Goal: Task Accomplishment & Management: Complete application form

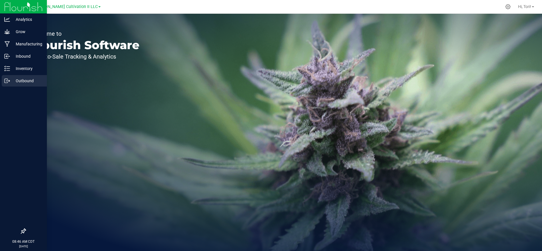
click at [8, 81] on icon at bounding box center [7, 81] width 6 height 6
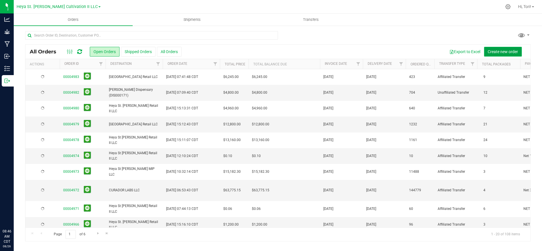
click at [502, 53] on span "Create new order" at bounding box center [502, 51] width 30 height 5
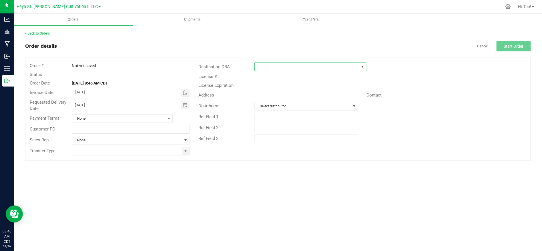
click at [274, 65] on span at bounding box center [307, 67] width 104 height 8
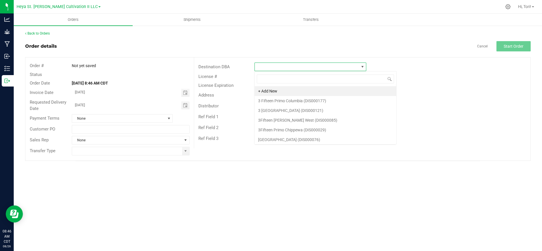
scroll to position [9, 111]
type input "heya st"
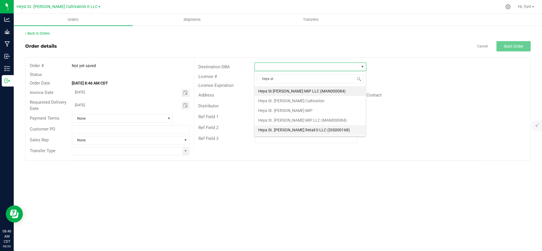
click at [305, 132] on li "Heya St. [PERSON_NAME] Retail II LLC (DIS000168)" at bounding box center [309, 130] width 111 height 10
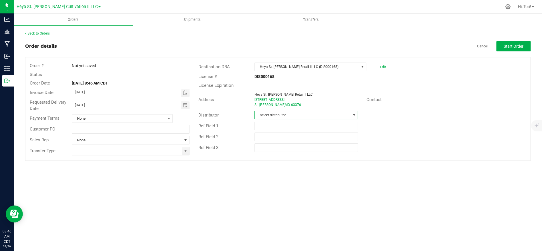
click at [297, 116] on span "Select distributor" at bounding box center [303, 115] width 96 height 8
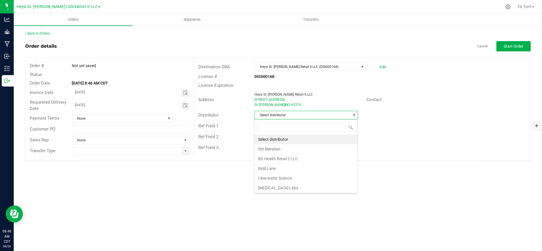
scroll to position [9, 103]
type input "heya"
click at [303, 141] on li "Heya St. [PERSON_NAME] Cultivation" at bounding box center [305, 140] width 103 height 10
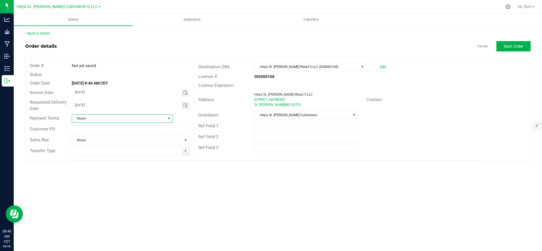
click at [169, 119] on span at bounding box center [168, 118] width 5 height 5
click at [132, 163] on li "NET 30" at bounding box center [122, 162] width 100 height 10
click at [182, 93] on span "Toggle calendar" at bounding box center [185, 93] width 8 height 8
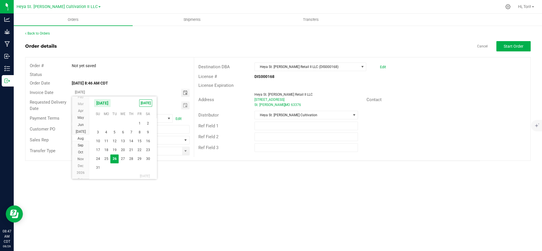
click at [116, 158] on span "26" at bounding box center [114, 159] width 8 height 9
click at [187, 106] on span "Toggle calendar" at bounding box center [185, 105] width 8 height 8
drag, startPoint x: 146, startPoint y: 117, endPoint x: 154, endPoint y: 127, distance: 13.4
click at [146, 117] on span "[DATE]" at bounding box center [145, 115] width 13 height 7
type input "[DATE]"
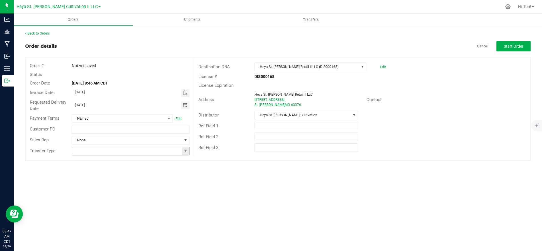
click at [182, 151] on span at bounding box center [185, 151] width 7 height 8
click at [138, 162] on li "Affiliated Transfer" at bounding box center [130, 162] width 117 height 10
type input "Affiliated Transfer"
click at [516, 46] on span "Start Order" at bounding box center [513, 46] width 20 height 5
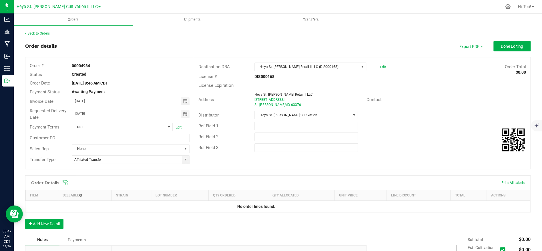
click at [64, 182] on icon at bounding box center [65, 182] width 5 height 5
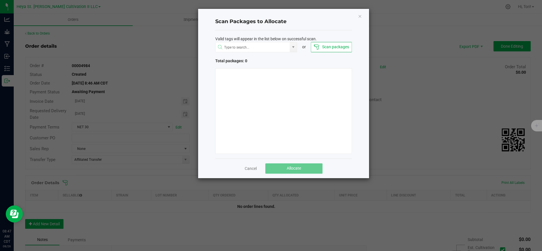
click at [339, 47] on button "Scan packages" at bounding box center [331, 47] width 41 height 10
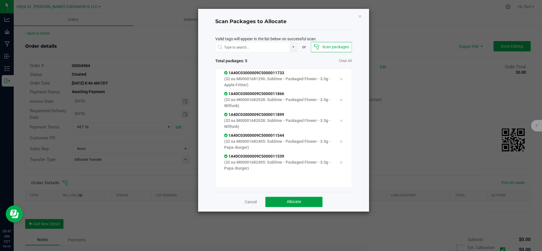
click at [303, 197] on button "Allocate" at bounding box center [293, 202] width 57 height 10
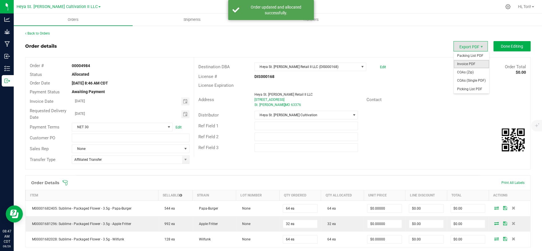
click at [470, 64] on span "Invoice PDF" at bounding box center [470, 64] width 35 height 8
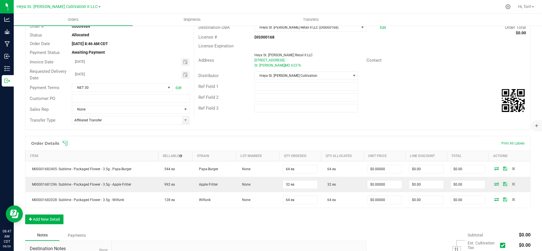
scroll to position [107, 0]
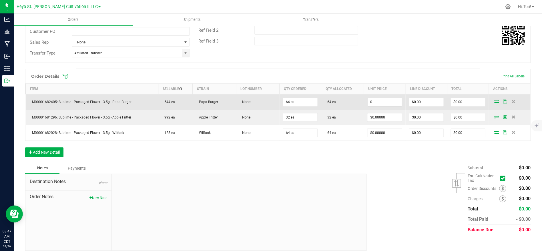
click at [392, 100] on input "0" at bounding box center [384, 102] width 34 height 8
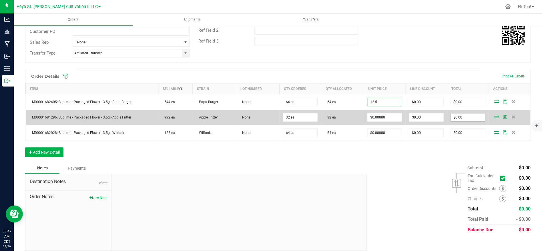
type input "$12.50000"
type input "$800.00"
click at [476, 120] on input "0" at bounding box center [467, 117] width 34 height 8
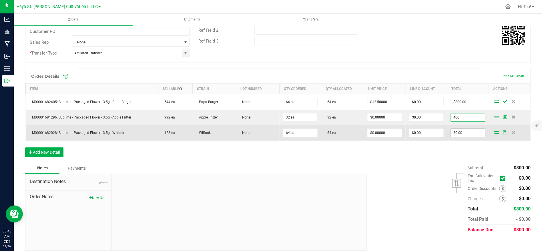
type input "400"
type input "$12.50000"
type input "$400.00"
click at [460, 132] on input "0" at bounding box center [467, 133] width 34 height 8
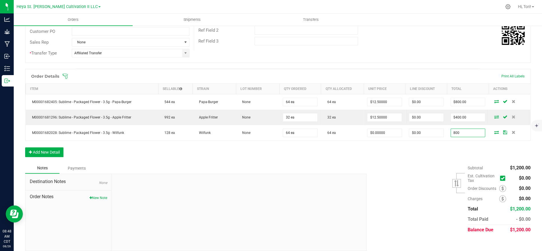
type input "800"
type input "$12.50000"
type input "$800.00"
click at [456, 148] on div "Order Details Print All Labels Item Sellable Strain Lot Number Qty Ordered Qty …" at bounding box center [277, 116] width 505 height 94
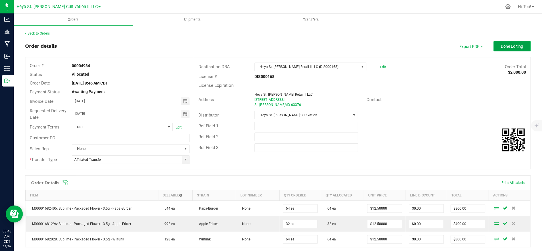
click at [503, 46] on span "Done Editing" at bounding box center [511, 46] width 22 height 5
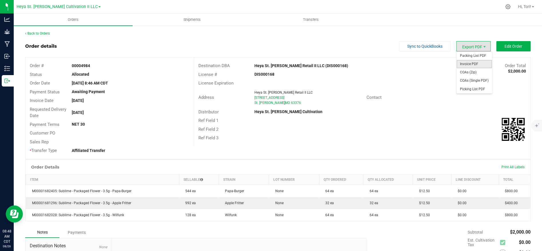
click at [474, 65] on span "Invoice PDF" at bounding box center [473, 64] width 35 height 8
click at [32, 32] on link "Back to Orders" at bounding box center [37, 33] width 25 height 4
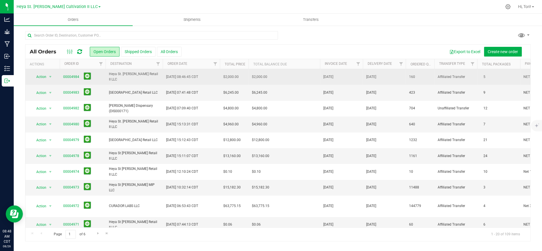
click at [252, 77] on span "$2,000.00" at bounding box center [259, 76] width 15 height 5
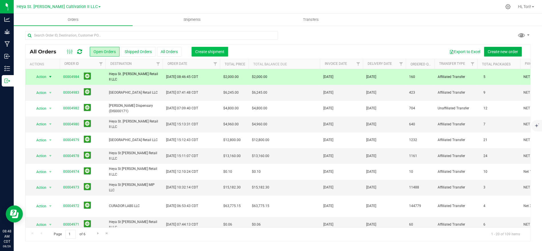
click at [196, 50] on span "Create shipment" at bounding box center [209, 51] width 29 height 5
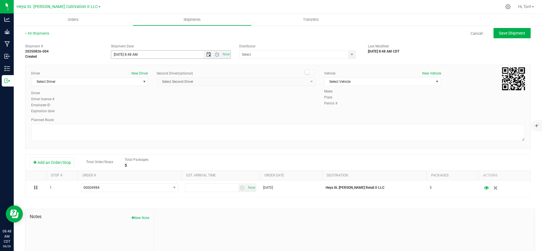
click at [207, 55] on span "Open the date view" at bounding box center [208, 54] width 5 height 5
click at [175, 58] on input "[DATE] 8:48 AM" at bounding box center [170, 55] width 119 height 8
drag, startPoint x: 159, startPoint y: 46, endPoint x: 157, endPoint y: 49, distance: 4.2
click at [159, 46] on div "Shipment Date" at bounding box center [171, 46] width 120 height 5
click at [154, 53] on input "[DATE] 8:48 AM" at bounding box center [162, 55] width 102 height 8
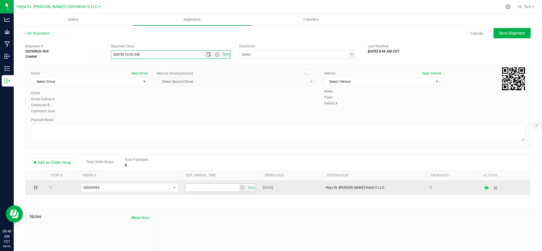
type input "[DATE] 10:00 AM"
click at [222, 188] on input "6:00 PM" at bounding box center [211, 188] width 53 height 8
type input "3:00 PM"
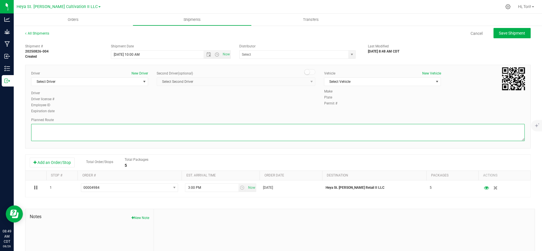
click at [195, 128] on textarea at bounding box center [277, 132] width 493 height 17
paste textarea "Get on I-70 W in [GEOGRAPHIC_DATA] from [GEOGRAPHIC_DATA] and Exit 235A. Follow…"
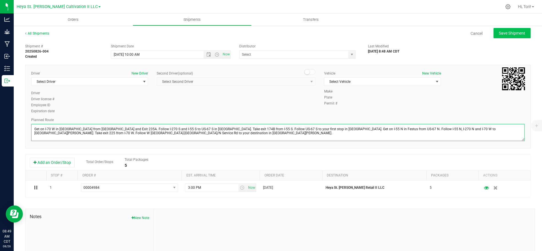
type textarea "Get on I-70 W in [GEOGRAPHIC_DATA] from [GEOGRAPHIC_DATA] and Exit 235A. Follow…"
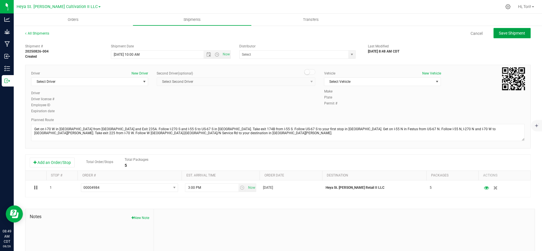
click at [514, 30] on button "Save Shipment" at bounding box center [511, 33] width 37 height 10
type input "[DATE] 3:00 PM"
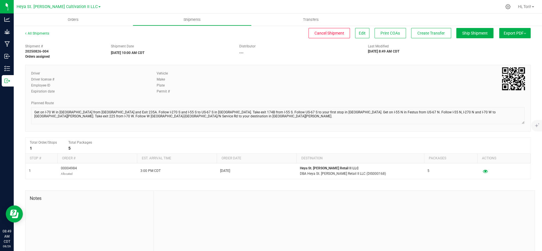
click at [134, 80] on div "Driver license #" at bounding box center [89, 79] width 117 height 5
click at [368, 34] on ng-container "Edit" at bounding box center [360, 33] width 19 height 4
click at [366, 33] on button "Edit" at bounding box center [362, 33] width 14 height 10
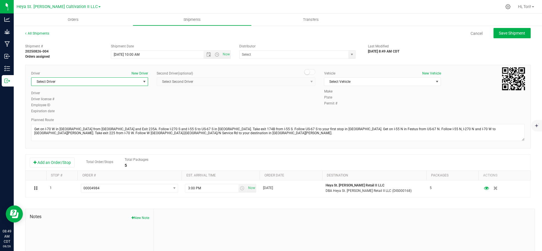
click at [124, 82] on span "Select Driver" at bounding box center [85, 82] width 109 height 8
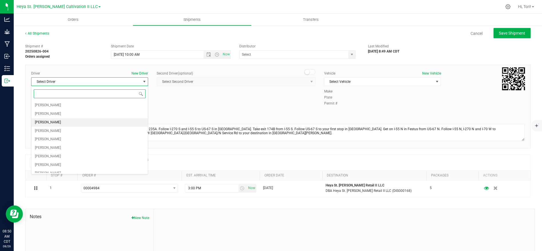
click at [73, 122] on li "[PERSON_NAME]" at bounding box center [89, 122] width 116 height 9
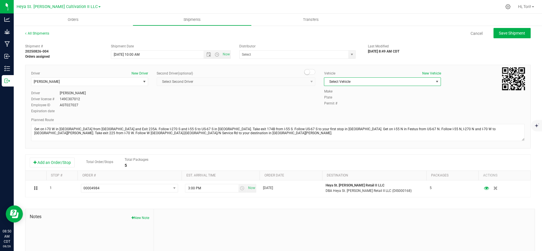
click at [425, 81] on span "Select Vehicle" at bounding box center [378, 82] width 109 height 8
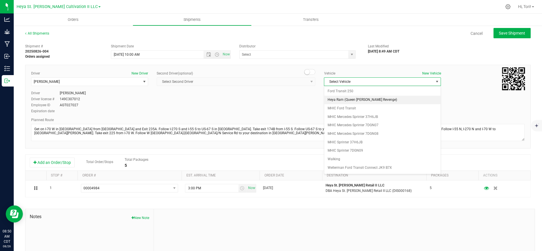
click at [387, 99] on li "Heya Ram (Queen [PERSON_NAME] Revenge)" at bounding box center [382, 100] width 116 height 9
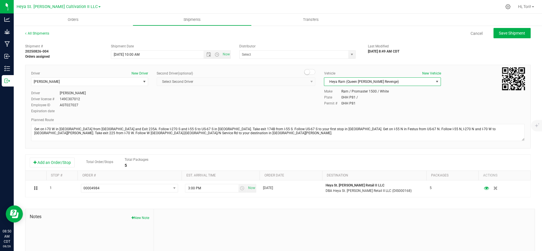
click at [507, 39] on div "All Shipments Cancel Save Shipment" at bounding box center [277, 36] width 505 height 10
click at [506, 37] on button "Save Shipment" at bounding box center [511, 33] width 37 height 10
type input "[DATE] 3:00 PM"
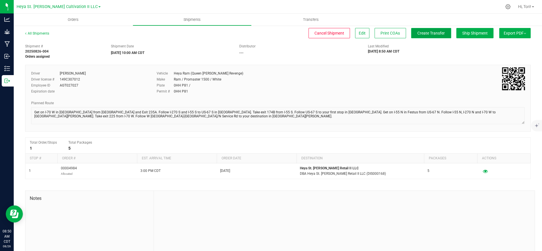
click at [435, 33] on span "Create Transfer" at bounding box center [430, 33] width 27 height 5
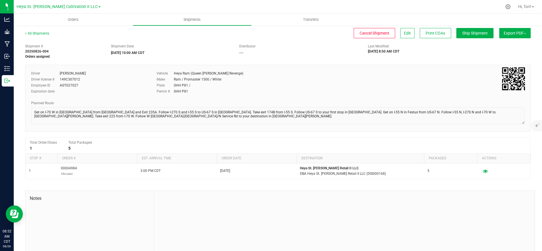
click at [46, 31] on div "All Shipments" at bounding box center [42, 35] width 34 height 9
click at [46, 31] on link "All Shipments" at bounding box center [37, 33] width 24 height 4
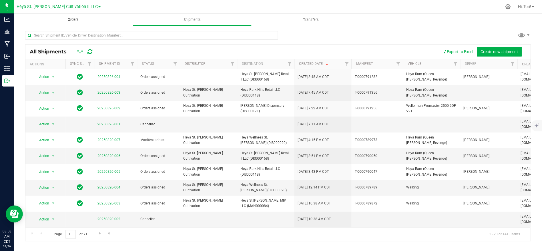
click at [59, 21] on uib-tab-heading "Orders" at bounding box center [73, 20] width 119 height 12
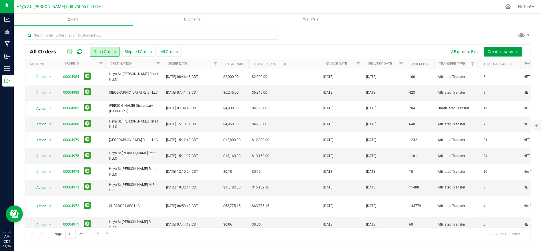
click at [494, 53] on span "Create new order" at bounding box center [502, 51] width 30 height 5
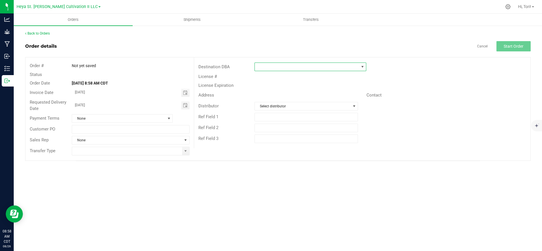
click at [329, 69] on span at bounding box center [307, 67] width 104 height 8
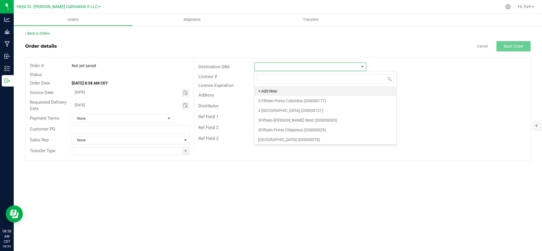
scroll to position [9, 111]
type input "heya we"
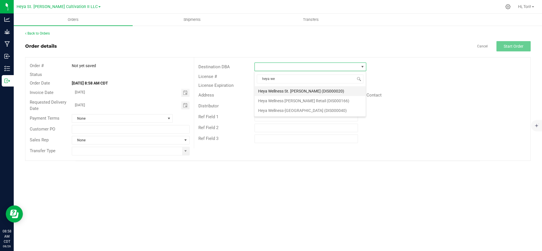
click at [333, 86] on li "Heya Wellness St. [PERSON_NAME] (DIS000020)" at bounding box center [309, 91] width 111 height 10
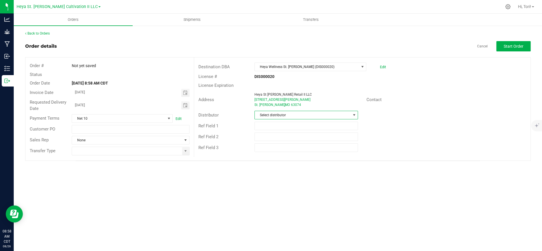
click at [299, 118] on span "Select distributor" at bounding box center [305, 115] width 103 height 9
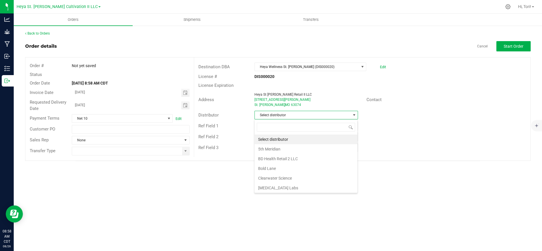
scroll to position [9, 103]
type input "heya"
click at [286, 140] on li "Heya St. [PERSON_NAME] Cultivation" at bounding box center [305, 140] width 103 height 10
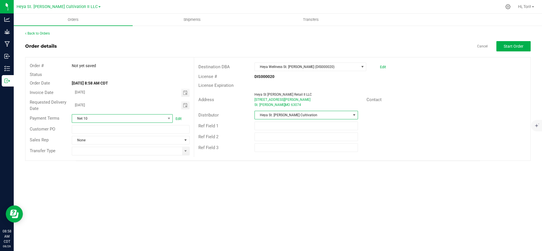
click at [164, 118] on span "Net 10" at bounding box center [118, 119] width 93 height 8
click at [109, 151] on li "NET 30" at bounding box center [122, 152] width 100 height 10
click at [145, 155] on div at bounding box center [130, 151] width 126 height 9
click at [143, 152] on input at bounding box center [127, 151] width 110 height 8
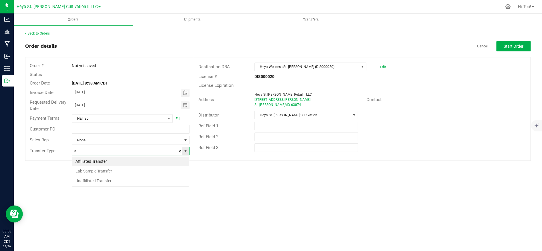
scroll to position [9, 117]
click at [140, 159] on li "Affiliated Transfer" at bounding box center [130, 162] width 117 height 10
click at [185, 94] on span "Toggle calendar" at bounding box center [185, 93] width 5 height 5
type input "Affiliated Transfer"
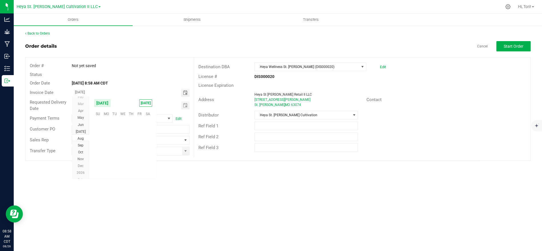
scroll to position [92550, 0]
click at [147, 101] on span "[DATE]" at bounding box center [145, 102] width 13 height 7
click at [184, 107] on span "Toggle calendar" at bounding box center [185, 105] width 5 height 5
click at [147, 115] on span "[DATE]" at bounding box center [145, 115] width 13 height 7
type input "[DATE]"
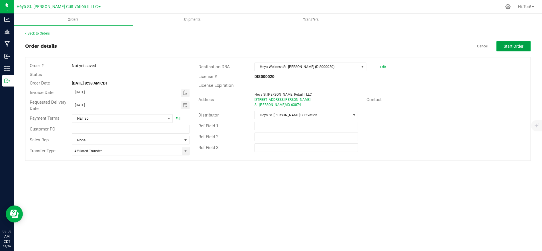
click at [514, 48] on span "Start Order" at bounding box center [513, 46] width 20 height 5
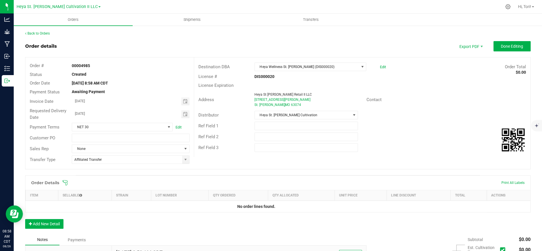
click at [66, 181] on icon at bounding box center [65, 183] width 6 height 6
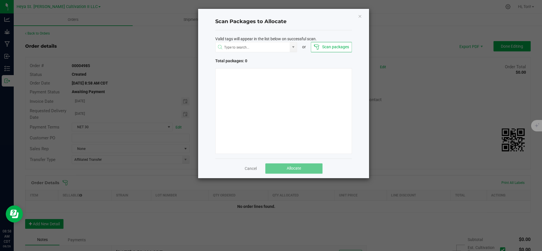
click at [316, 48] on icon at bounding box center [316, 47] width 6 height 6
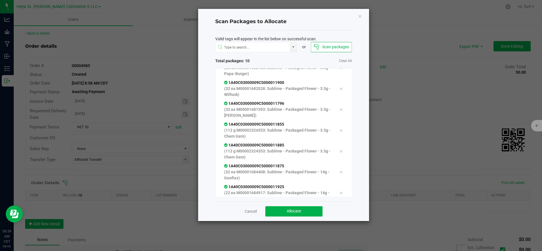
scroll to position [95, 0]
click at [312, 211] on button "Allocate" at bounding box center [293, 211] width 57 height 10
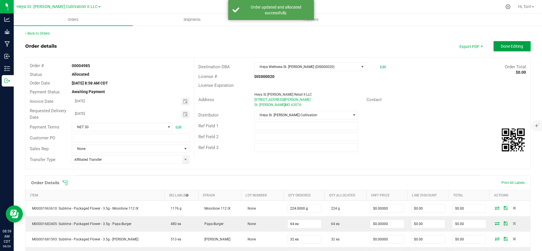
click at [508, 48] on span "Done Editing" at bounding box center [511, 46] width 22 height 5
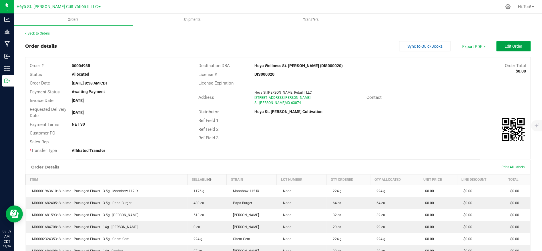
click at [504, 45] on span "Edit Order" at bounding box center [513, 46] width 18 height 5
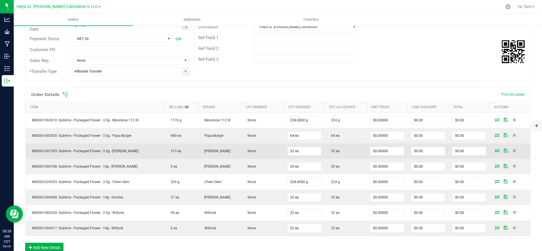
scroll to position [91, 0]
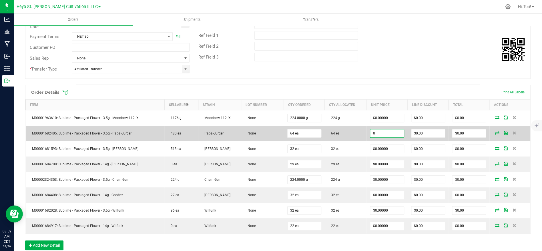
click at [392, 133] on input "0" at bounding box center [386, 133] width 33 height 8
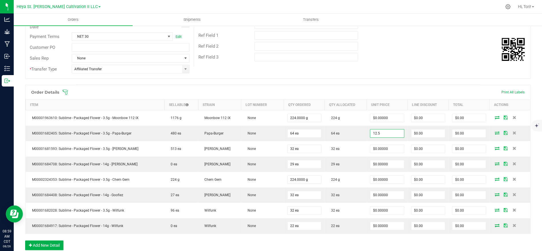
type input "$12.50000"
type input "$800.00"
click at [454, 76] on div "Order # 00004985 Status Allocated Order Date [DATE] 8:58 AM CDT Payment Status …" at bounding box center [277, 23] width 504 height 112
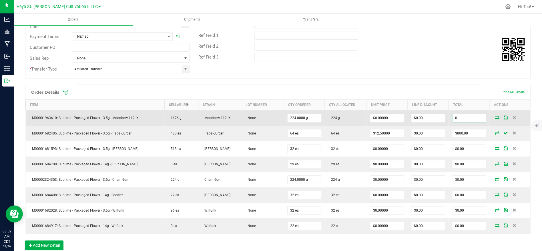
click at [474, 117] on input "0" at bounding box center [468, 118] width 33 height 8
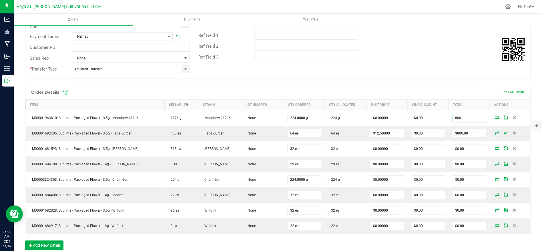
type input "800"
type input "$3.57143"
type input "$800.00"
click at [453, 71] on div "Order # 00004985 Status Allocated Order Date [DATE] 8:58 AM CDT Payment Status …" at bounding box center [277, 23] width 504 height 112
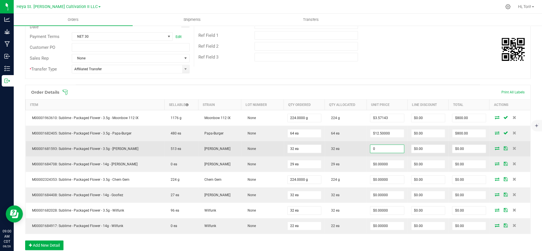
click at [390, 147] on input "0" at bounding box center [386, 149] width 33 height 8
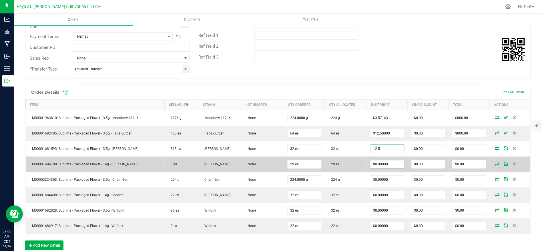
type input "$12.50000"
type input "$400.00"
click at [393, 163] on input "0" at bounding box center [386, 164] width 33 height 8
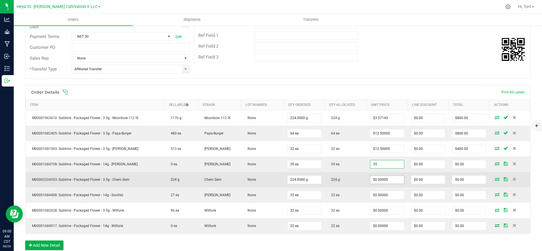
type input "$35.00000"
type input "$1,015.00"
click at [390, 180] on input "0" at bounding box center [386, 180] width 33 height 8
type input "$0.00000"
type input "0"
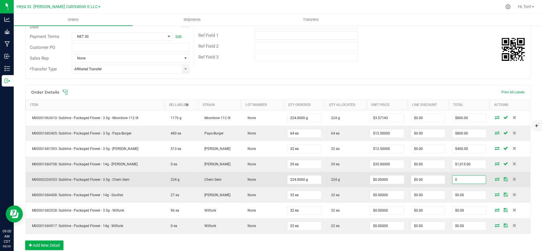
click at [462, 179] on input "0" at bounding box center [468, 180] width 33 height 8
click at [468, 179] on input "0" at bounding box center [468, 180] width 33 height 8
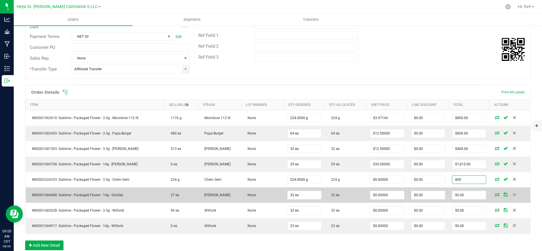
type input "800"
type input "$3.57143"
type input "$800.00"
click at [395, 200] on td "$0.00000" at bounding box center [386, 194] width 41 height 15
click at [395, 197] on input "0" at bounding box center [386, 195] width 33 height 8
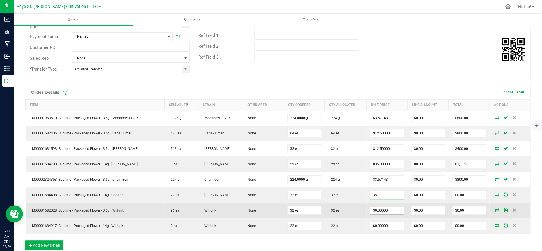
type input "$35.00000"
type input "$1,120.00"
click at [394, 207] on input "0" at bounding box center [386, 211] width 33 height 8
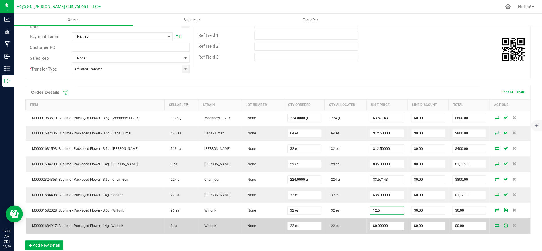
type input "$12.50000"
type input "$400.00"
click at [392, 223] on input "0" at bounding box center [386, 226] width 33 height 8
drag, startPoint x: 390, startPoint y: 227, endPoint x: 388, endPoint y: 232, distance: 5.1
click at [388, 231] on td "35" at bounding box center [386, 225] width 41 height 15
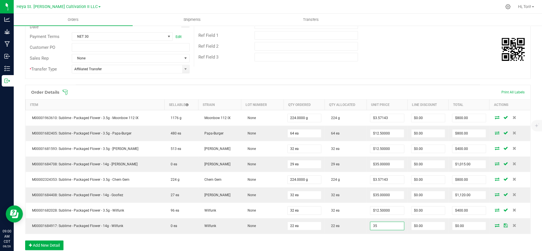
type input "$35.00000"
type input "$770.00"
click at [387, 235] on div "Order Details Print All Labels Item Sellable Strain Lot Number Qty Ordered Qty …" at bounding box center [277, 170] width 505 height 171
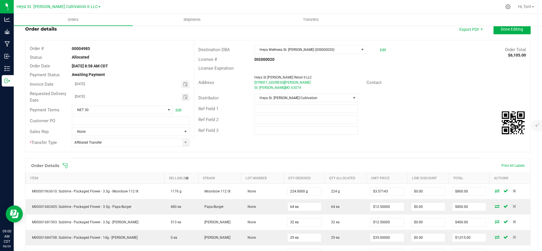
scroll to position [0, 0]
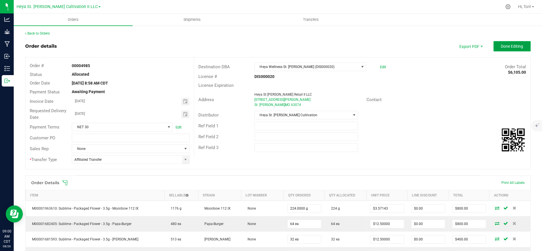
click at [505, 47] on span "Done Editing" at bounding box center [511, 46] width 22 height 5
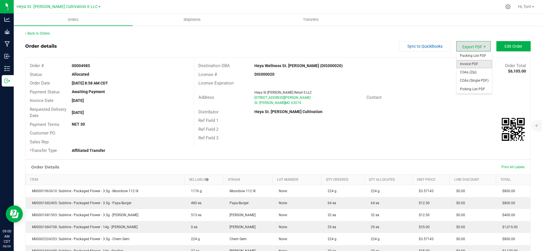
click at [472, 63] on span "Invoice PDF" at bounding box center [473, 64] width 35 height 8
click at [38, 33] on link "Back to Orders" at bounding box center [37, 33] width 25 height 4
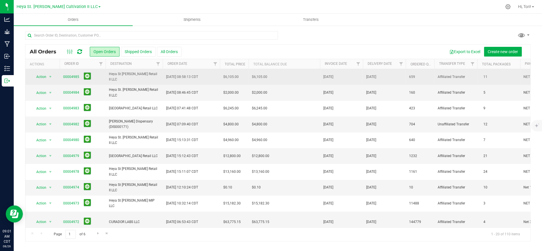
click at [159, 76] on span "Heya St [PERSON_NAME] Retail II LLC" at bounding box center [134, 76] width 50 height 11
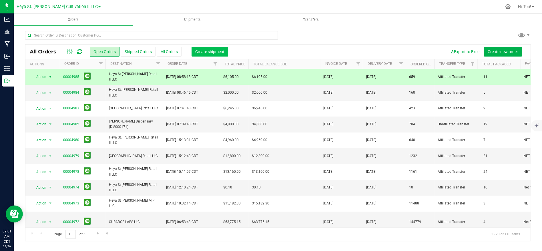
click at [220, 50] on span "Create shipment" at bounding box center [209, 51] width 29 height 5
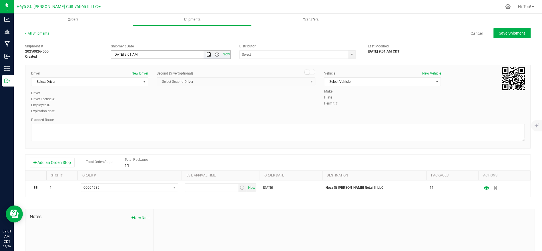
click at [207, 55] on span "Open the date view" at bounding box center [208, 54] width 5 height 5
click at [201, 56] on input "[DATE] 9:01 AM" at bounding box center [170, 55] width 119 height 8
click at [152, 52] on input "[DATE] 9:01 AM" at bounding box center [170, 55] width 119 height 8
click at [143, 44] on div "Shipment Date" at bounding box center [171, 46] width 120 height 5
click at [137, 53] on input "[DATE] 9:01 AM" at bounding box center [162, 55] width 102 height 8
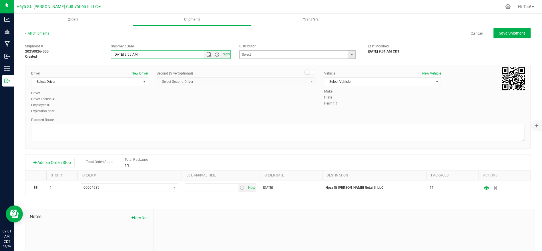
type input "[DATE] 9:55 AM"
click at [281, 55] on input "text" at bounding box center [291, 55] width 105 height 8
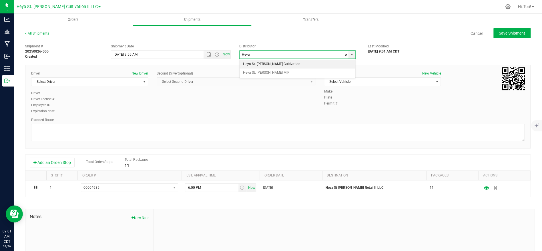
drag, startPoint x: 288, startPoint y: 64, endPoint x: 317, endPoint y: 74, distance: 30.9
click at [287, 63] on li "Heya St. [PERSON_NAME] Cultivation" at bounding box center [297, 64] width 116 height 9
type input "Heya St. [PERSON_NAME] Cultivation"
click at [345, 84] on span "Select Vehicle" at bounding box center [378, 82] width 109 height 8
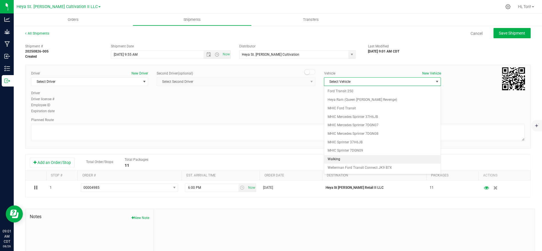
click at [341, 160] on li "Walking" at bounding box center [382, 159] width 116 height 9
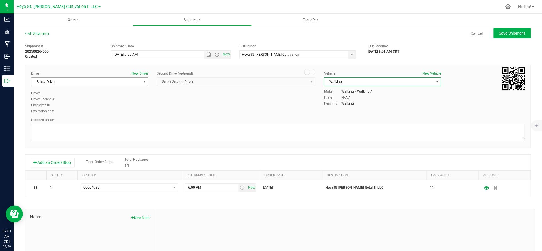
click at [109, 81] on span "Select Driver" at bounding box center [85, 82] width 109 height 8
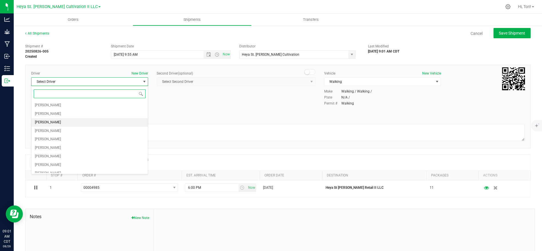
click at [68, 121] on li "[PERSON_NAME]" at bounding box center [89, 122] width 116 height 9
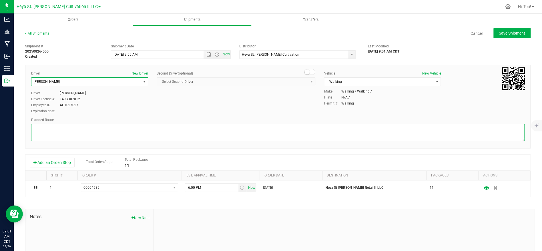
click at [76, 130] on textarea at bounding box center [277, 132] width 493 height 17
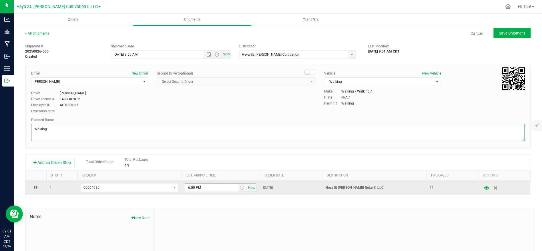
type textarea "Walking"
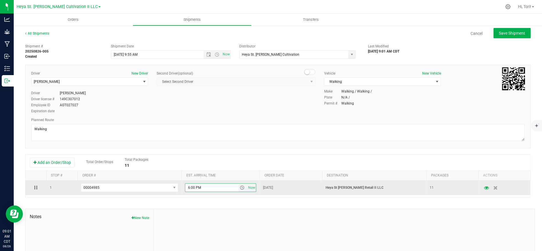
click at [220, 186] on input "6:00 PM" at bounding box center [211, 188] width 53 height 8
type input "9:56 AM"
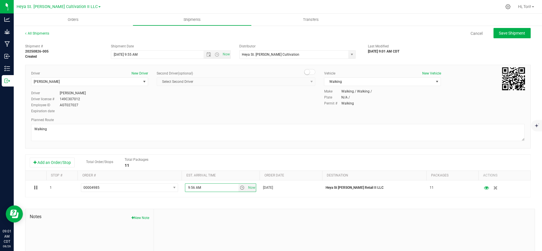
click at [246, 114] on div "Driver New Driver [PERSON_NAME] Select Driver [PERSON_NAME] [PERSON_NAME] [PERS…" at bounding box center [278, 93] width 502 height 44
click at [509, 37] on button "Save Shipment" at bounding box center [511, 33] width 37 height 10
type input "[DATE] 2:55 PM"
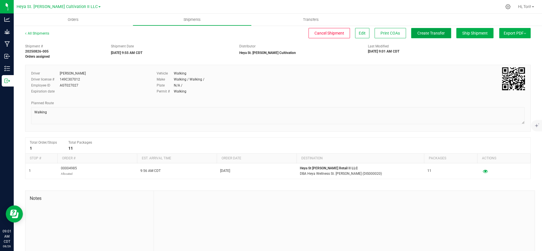
click at [435, 35] on span "Create Transfer" at bounding box center [430, 33] width 27 height 5
